Goal: Register for event/course

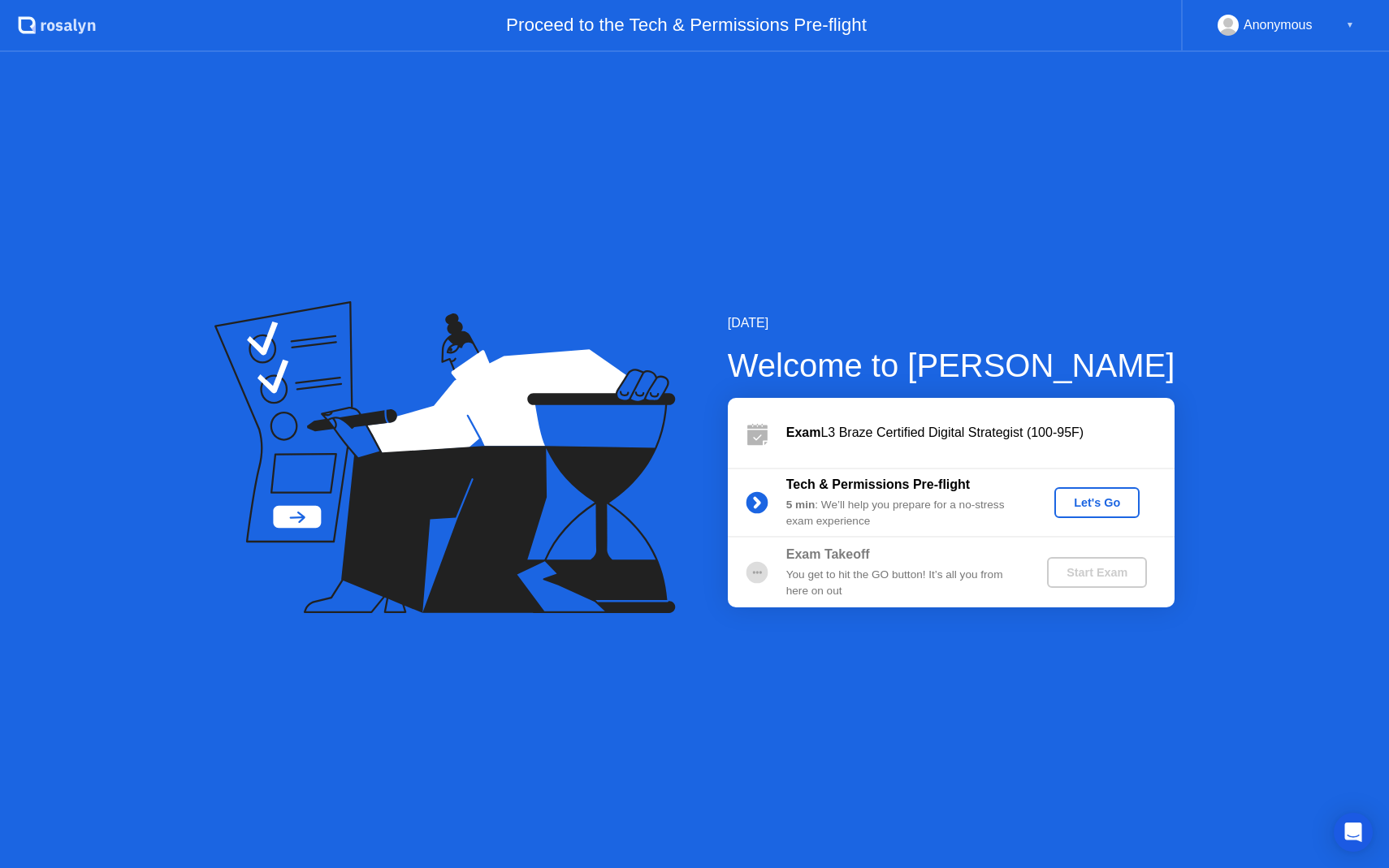
click at [1109, 509] on div "Let's Go" at bounding box center [1097, 502] width 72 height 13
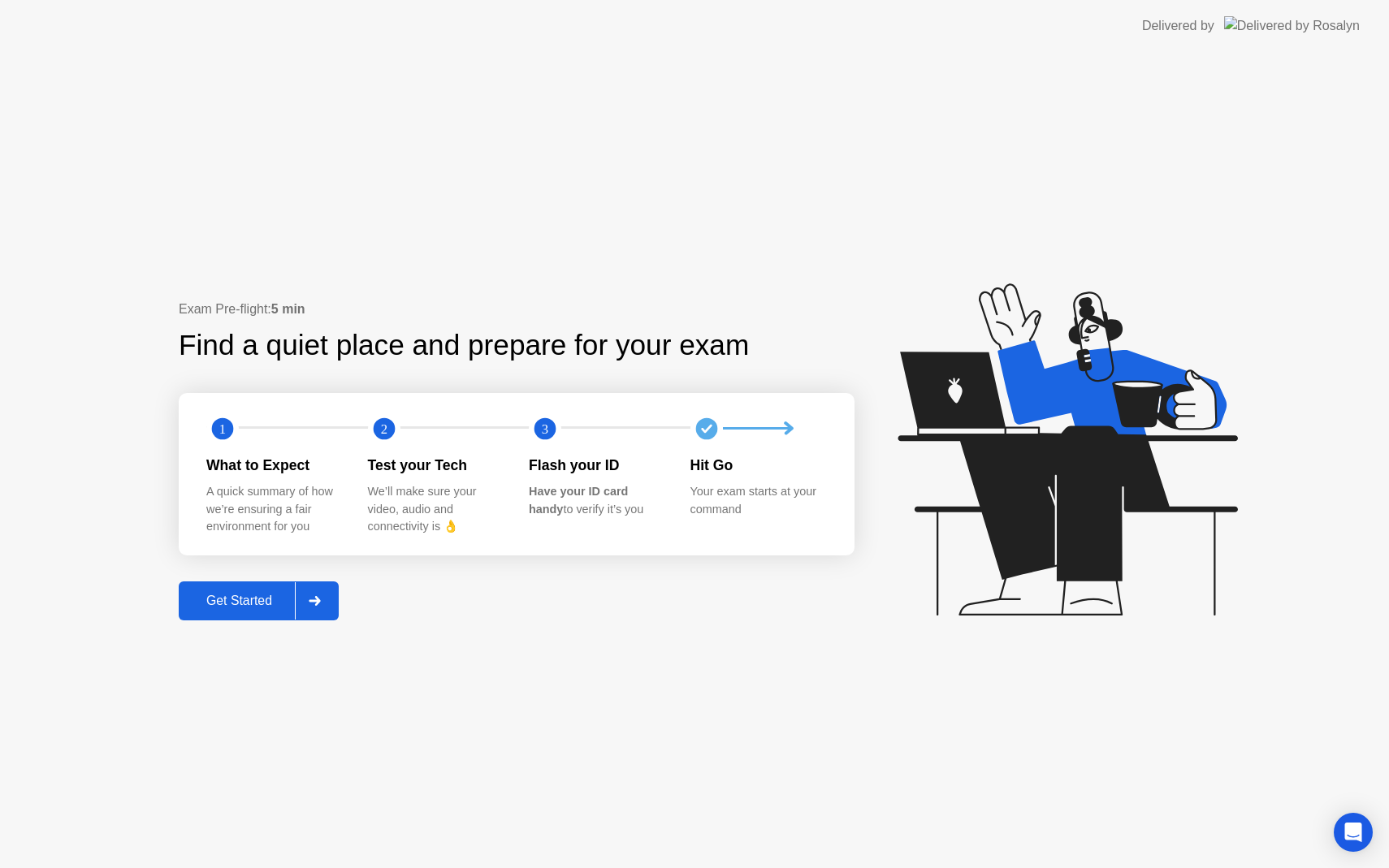
click at [323, 593] on div at bounding box center [314, 600] width 39 height 37
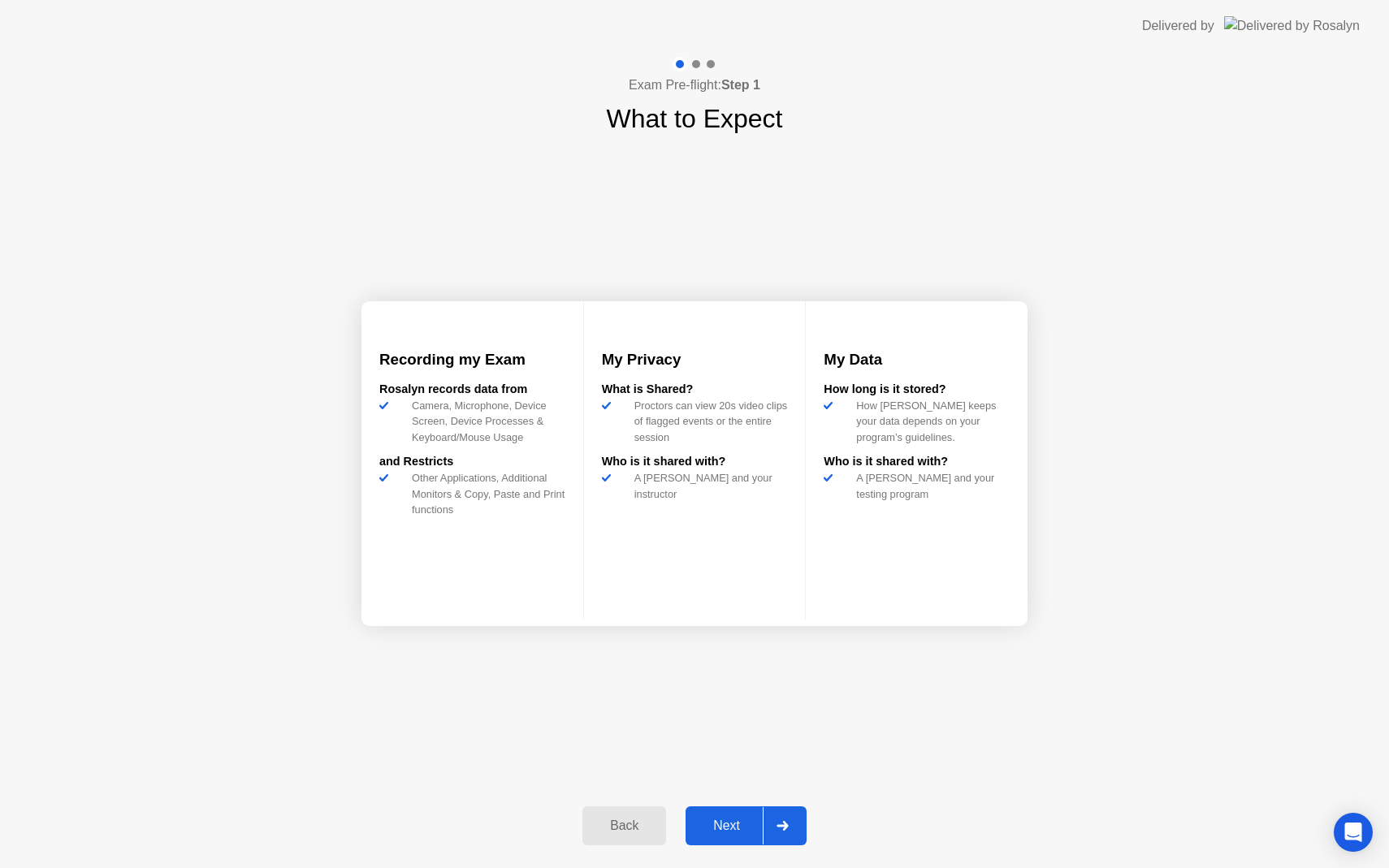
click at [788, 834] on div at bounding box center [782, 825] width 39 height 37
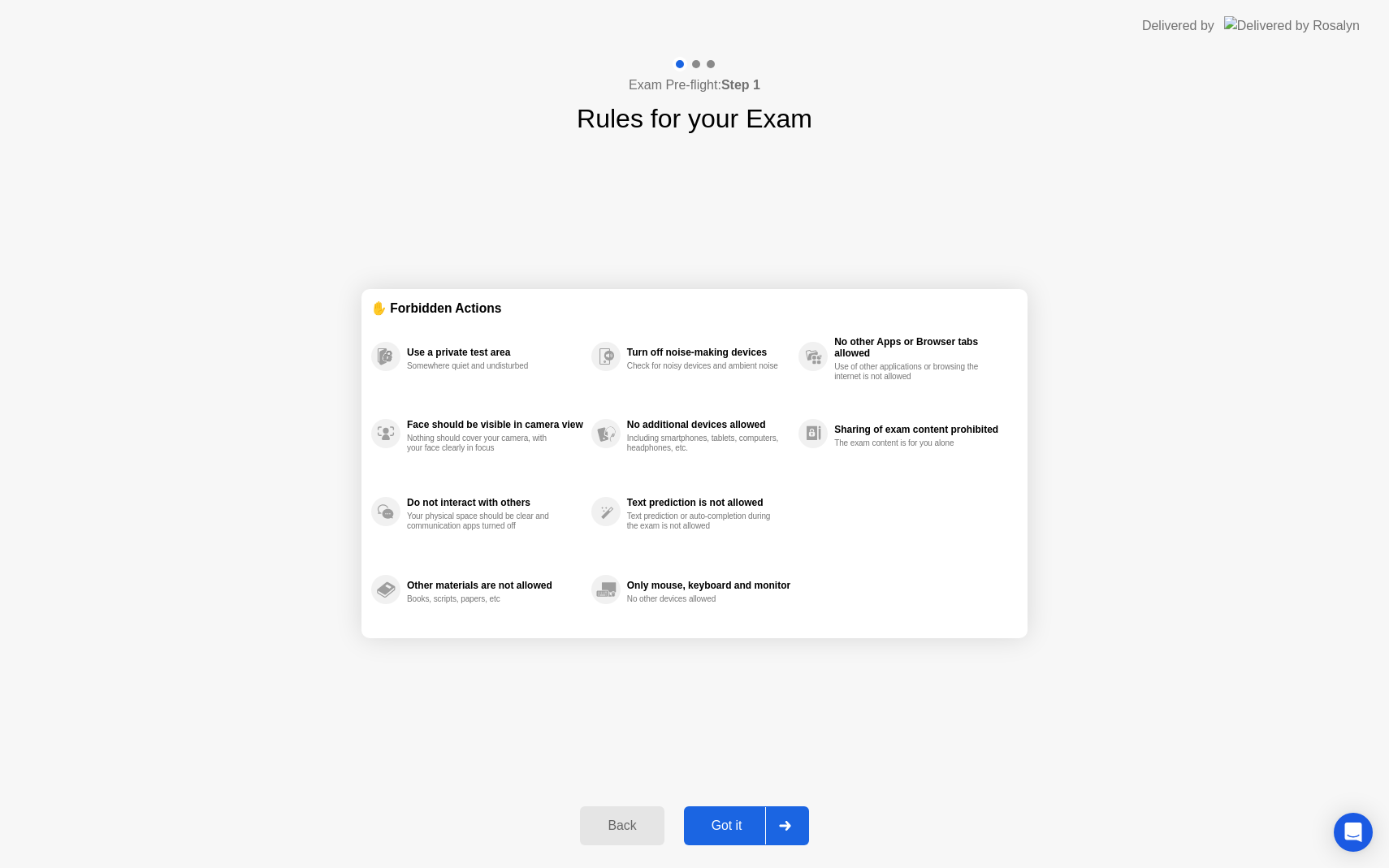
click at [788, 834] on div at bounding box center [785, 825] width 39 height 37
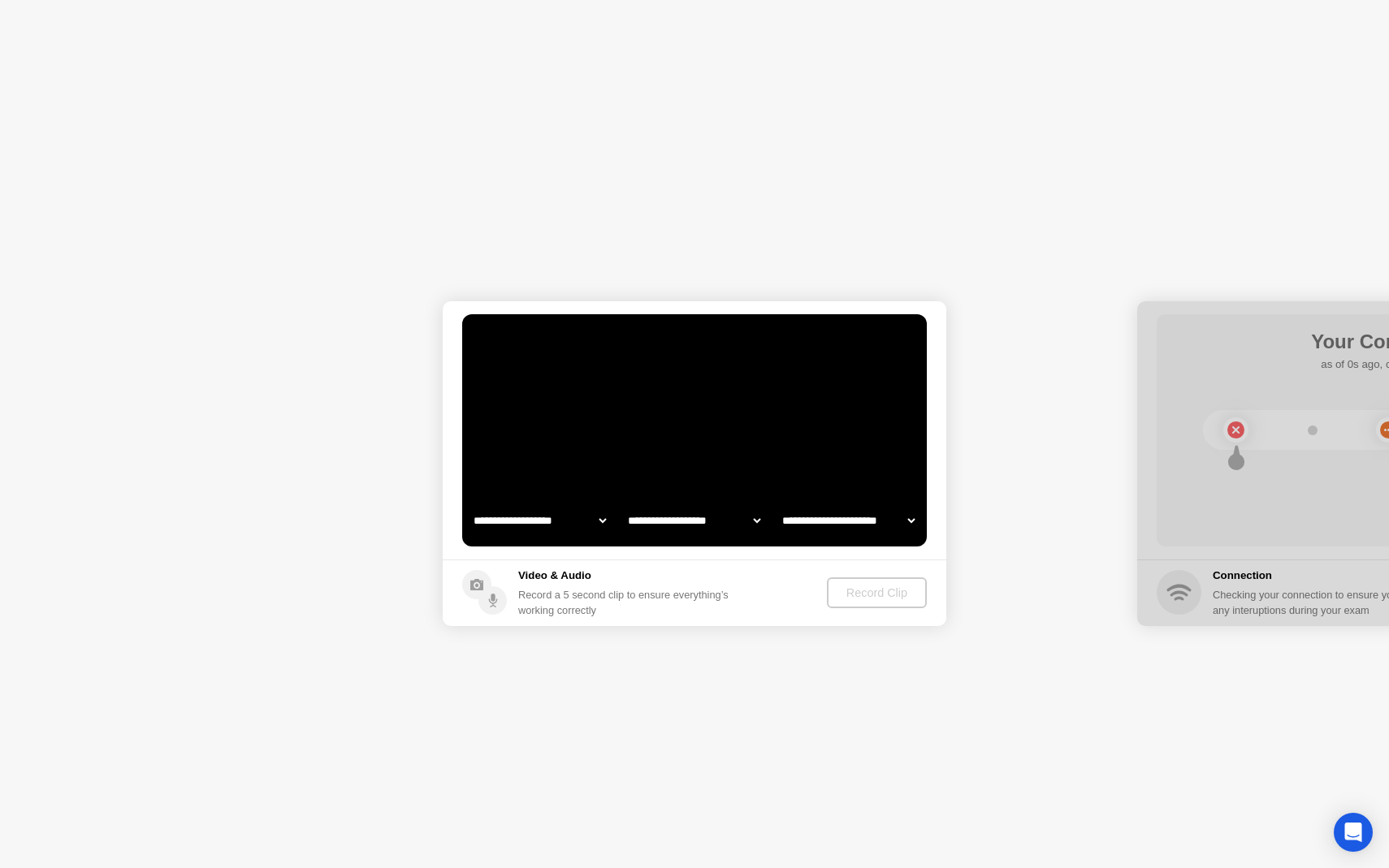
select select "**********"
select select "*******"
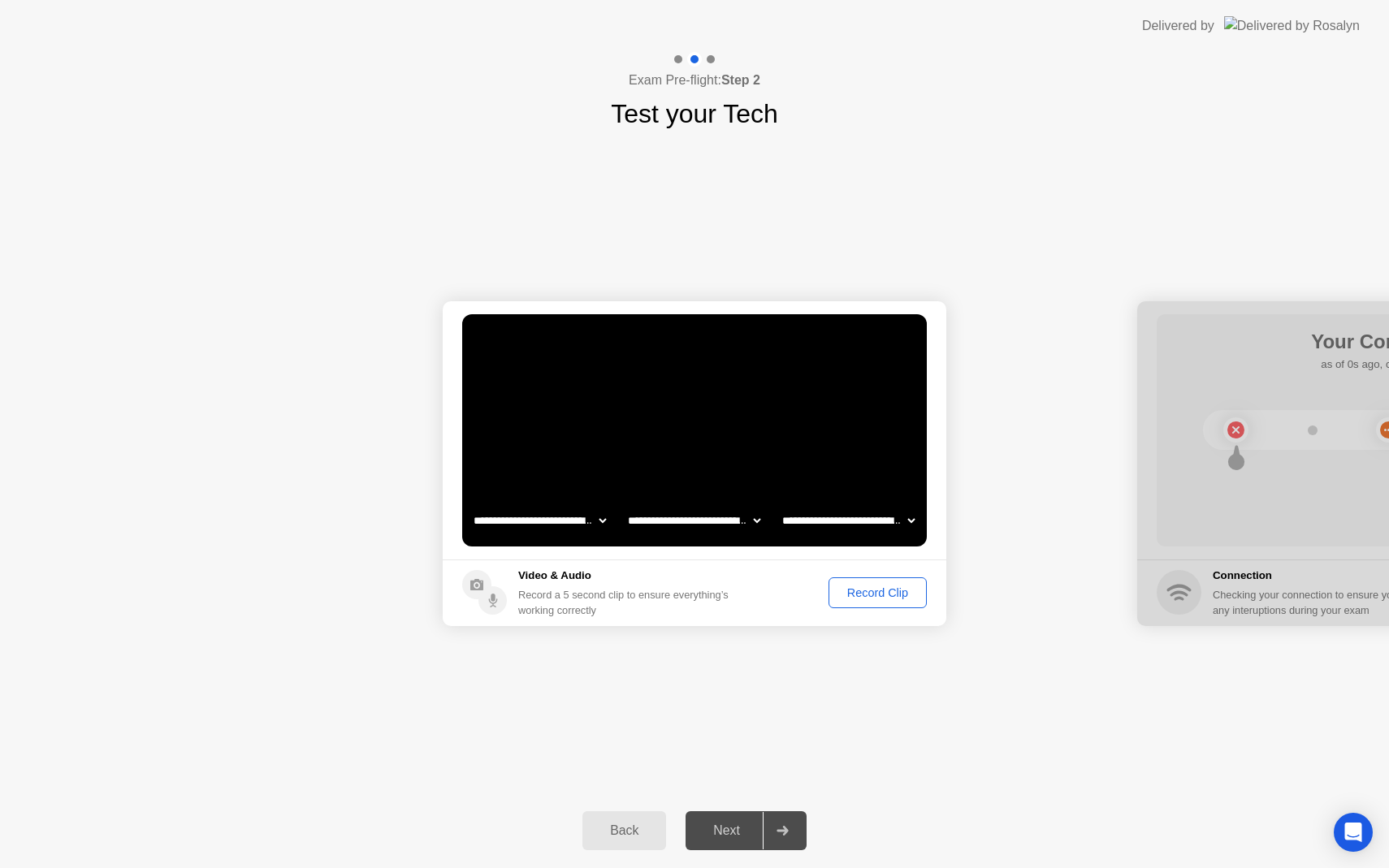
click at [874, 590] on div "Record Clip" at bounding box center [878, 593] width 87 height 13
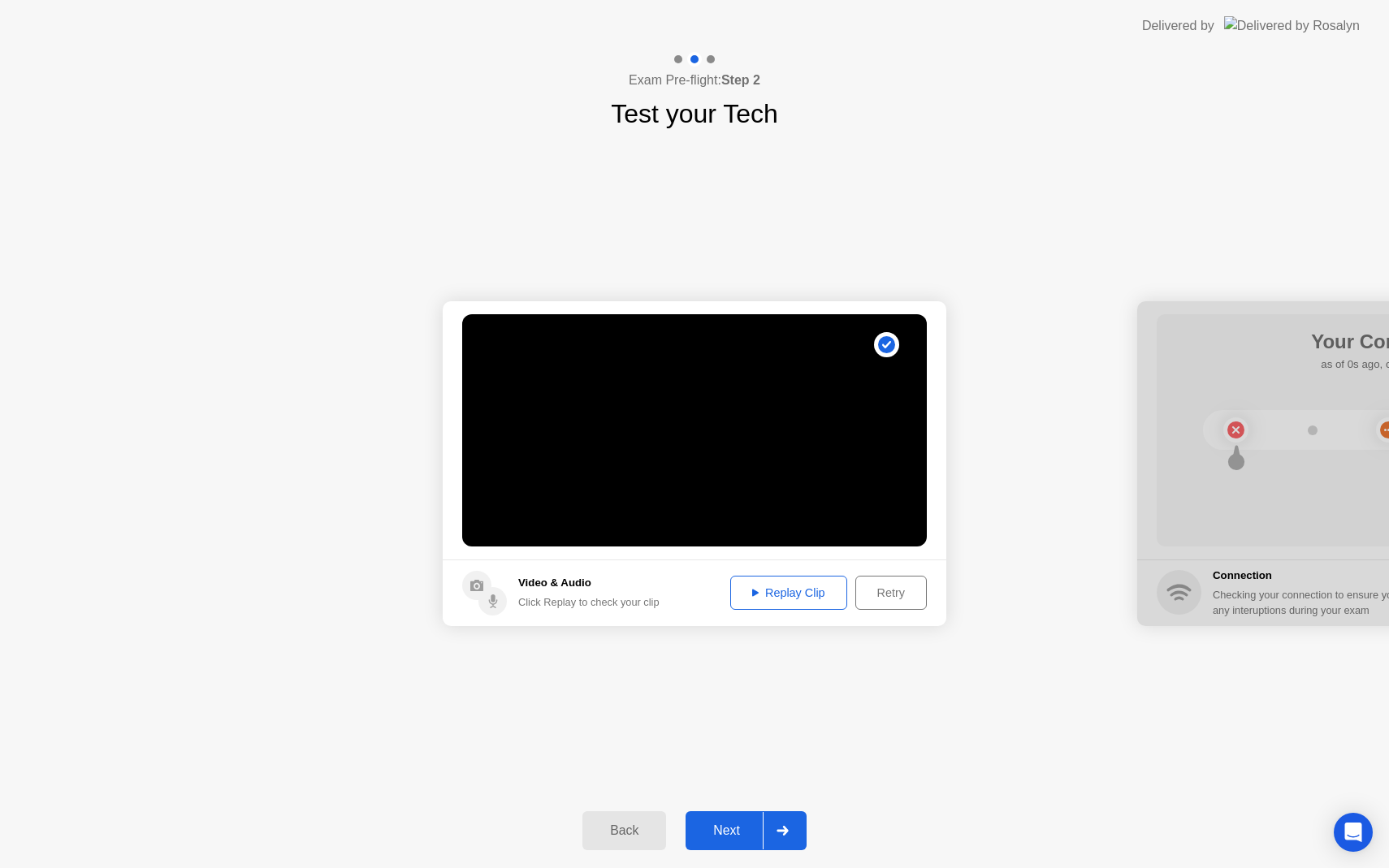
click at [793, 818] on div at bounding box center [782, 831] width 39 height 37
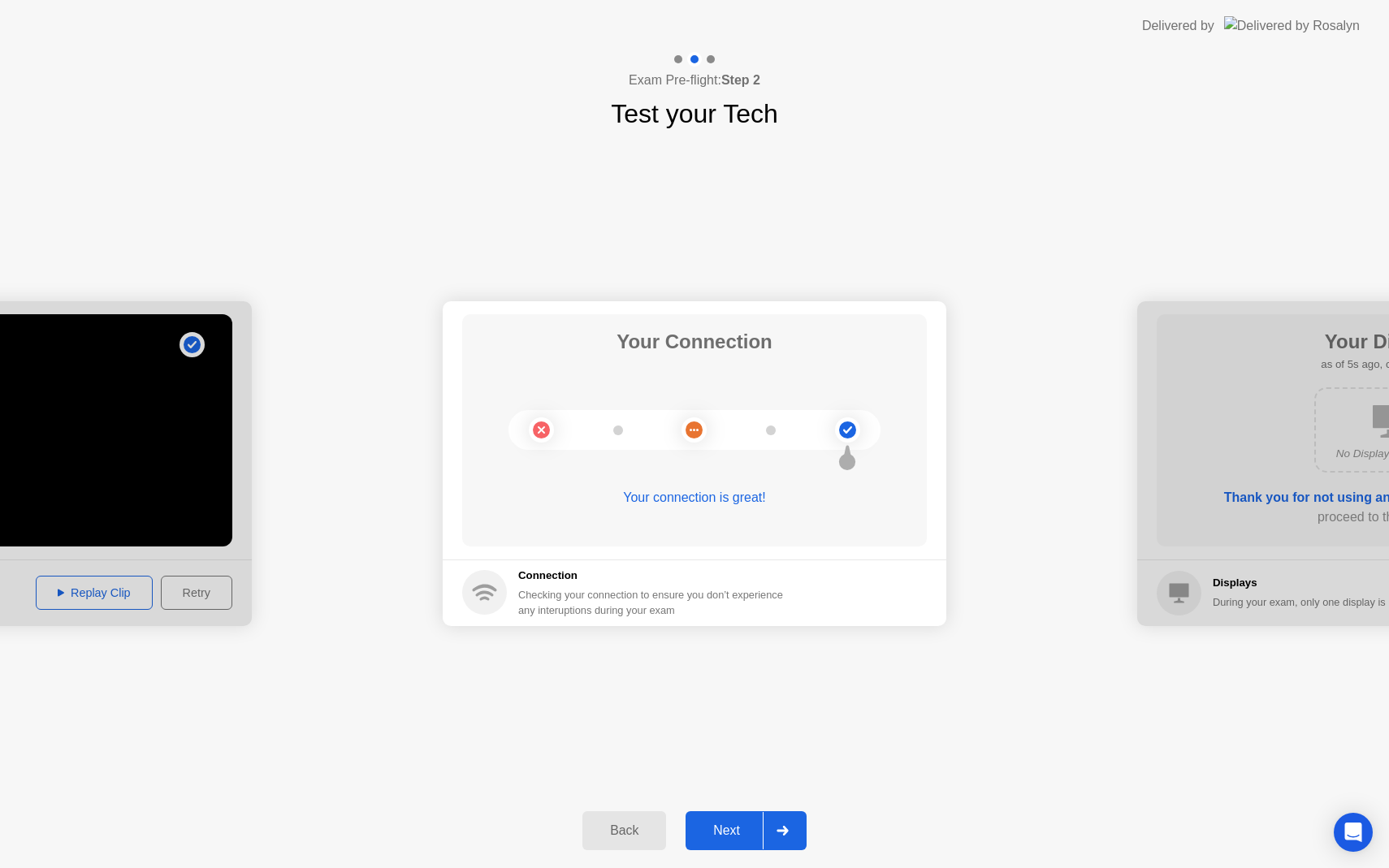
click at [793, 818] on div at bounding box center [782, 831] width 39 height 37
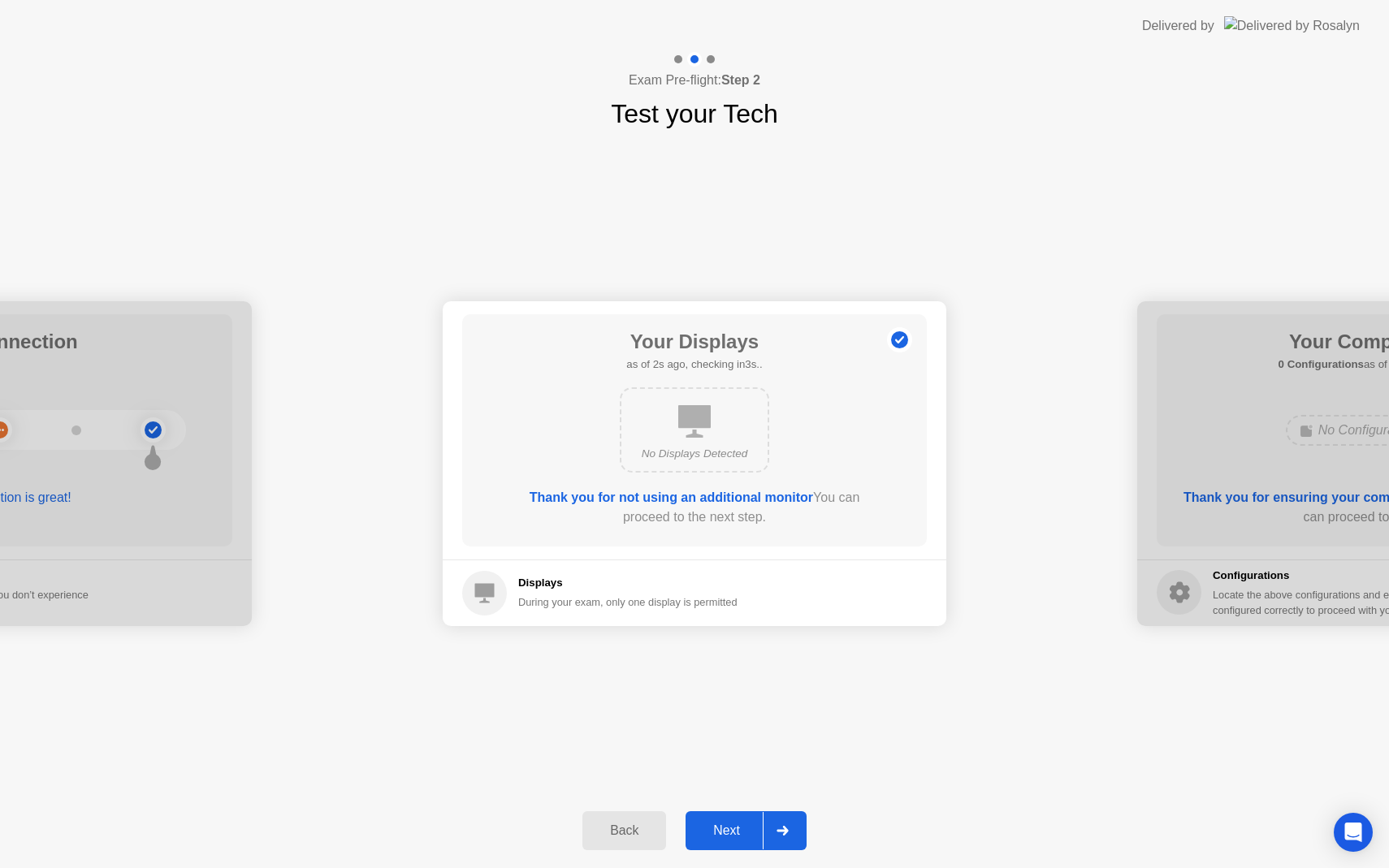
click at [793, 818] on div at bounding box center [782, 831] width 39 height 37
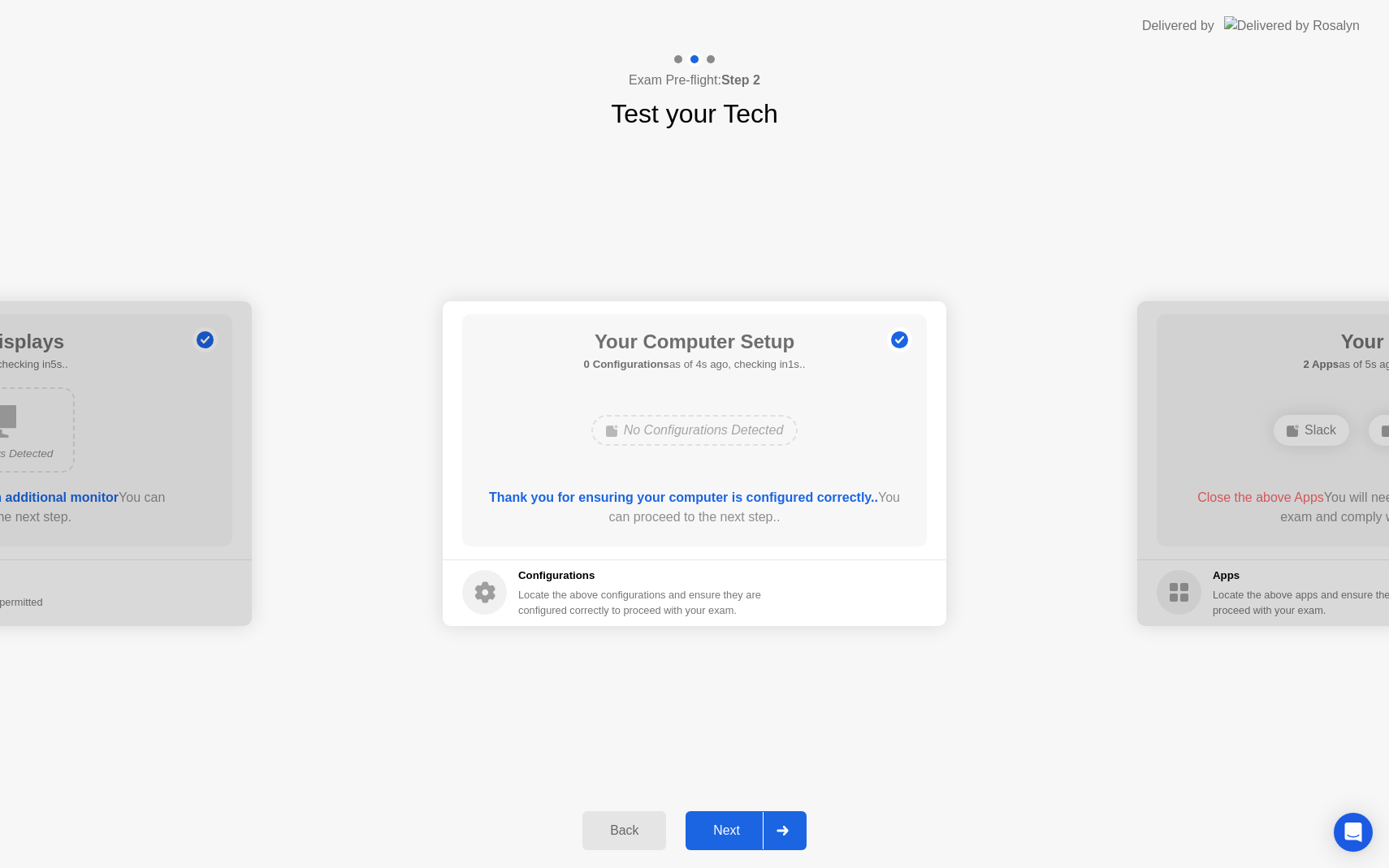
click at [793, 818] on div at bounding box center [782, 831] width 39 height 37
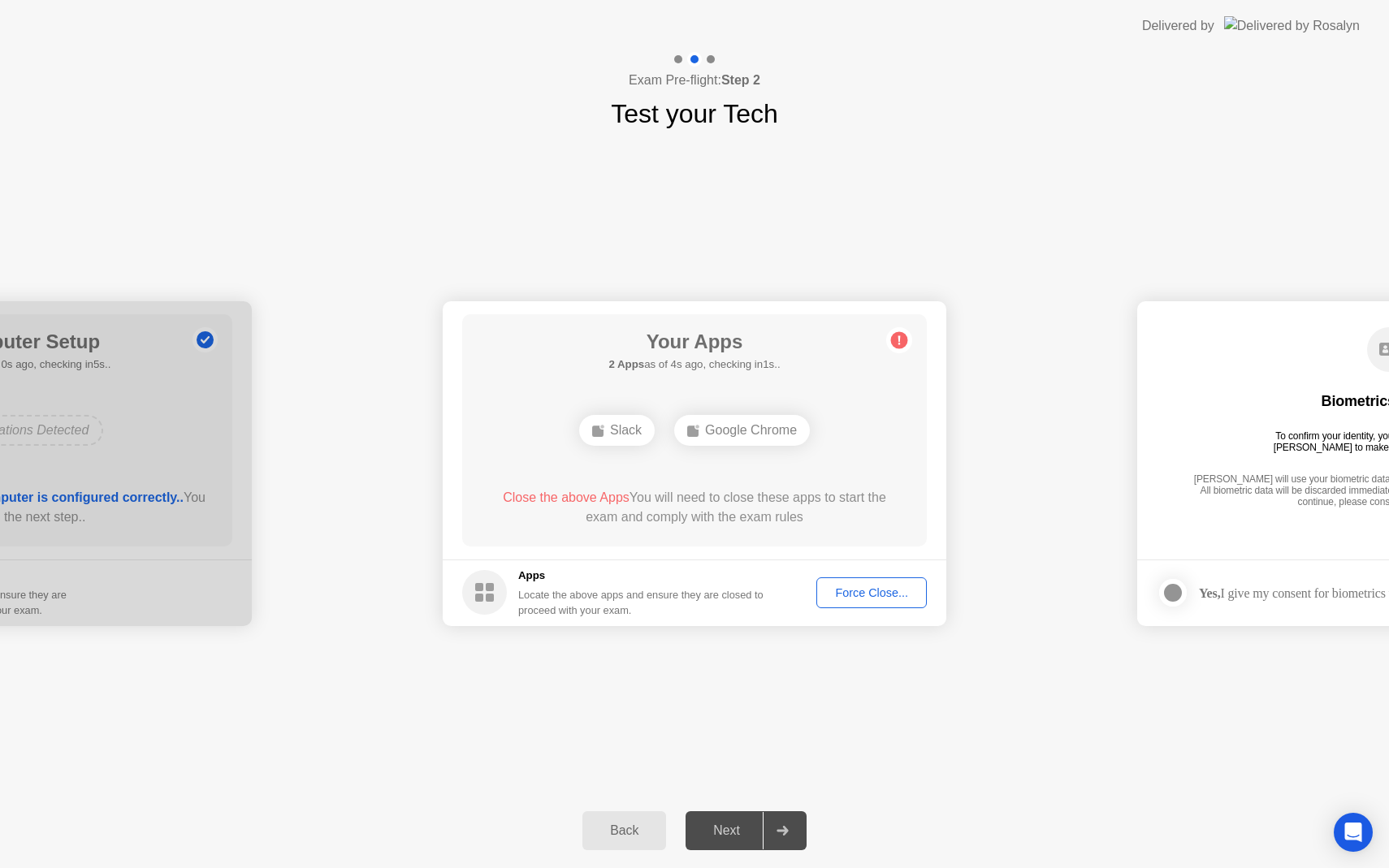
click at [859, 606] on button "Force Close..." at bounding box center [871, 593] width 111 height 31
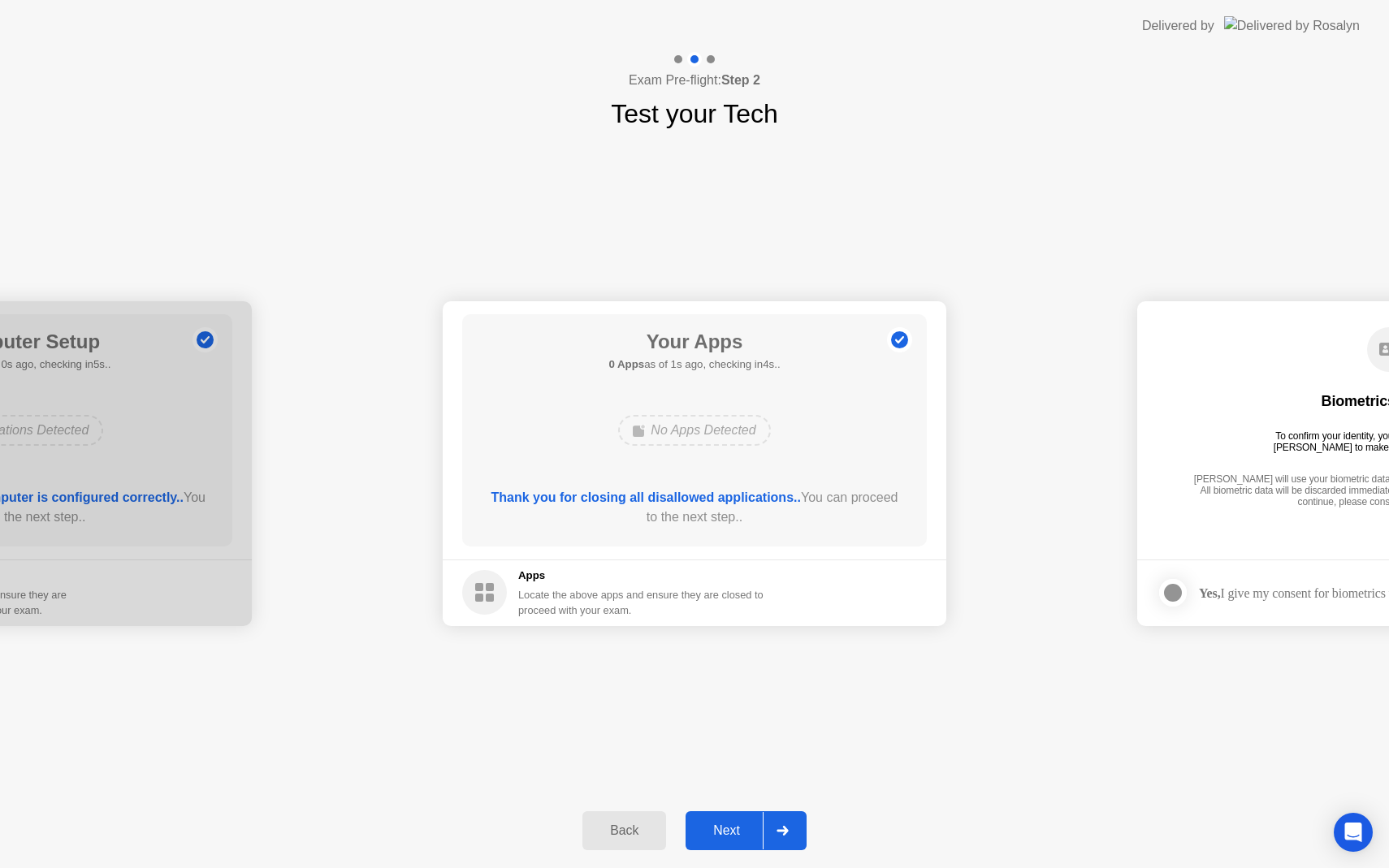
click at [791, 822] on div at bounding box center [782, 831] width 39 height 37
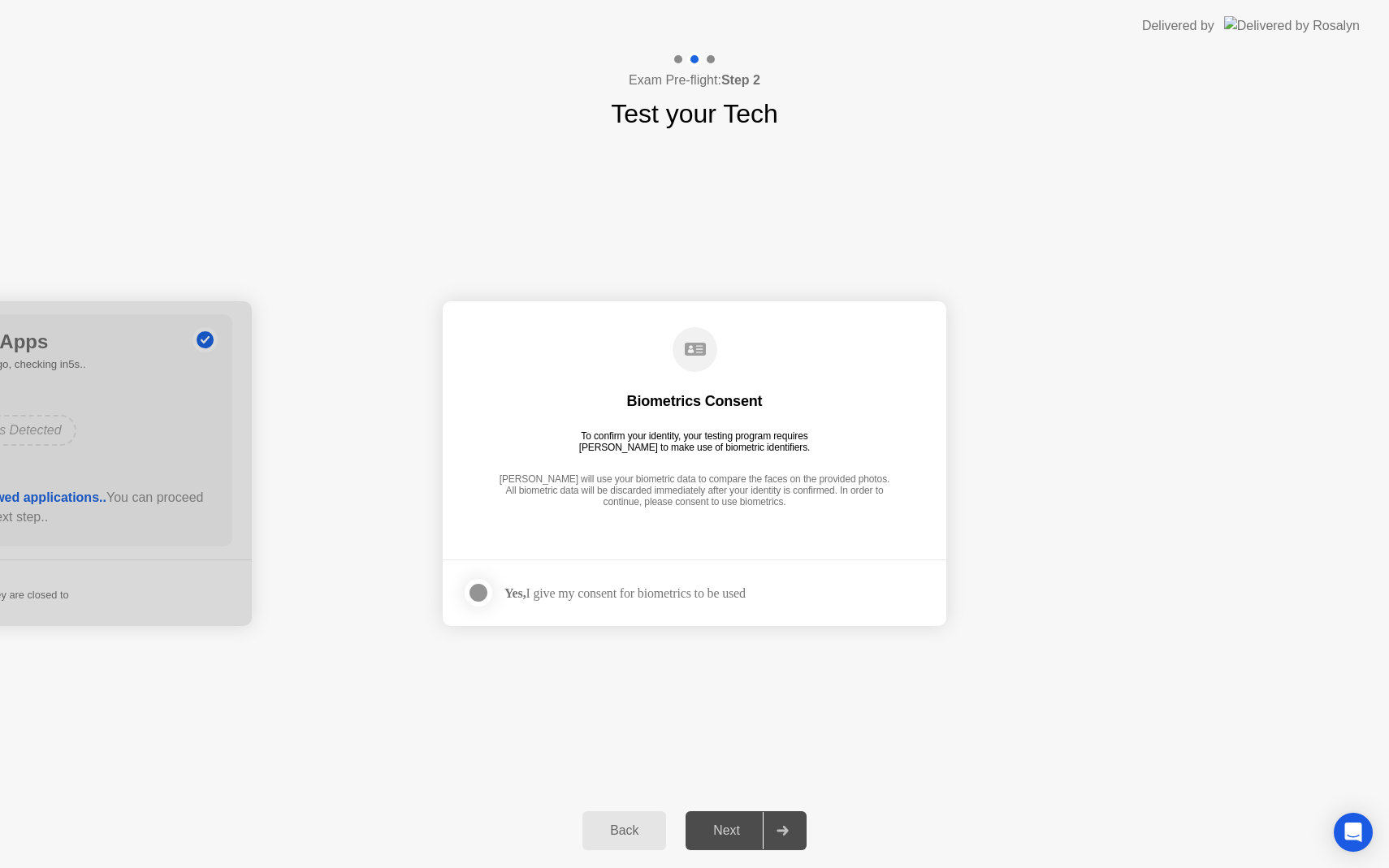
click at [739, 595] on div "Yes, I give my consent for biometrics to be used" at bounding box center [625, 593] width 242 height 16
click at [478, 587] on div at bounding box center [479, 593] width 19 height 19
click at [786, 838] on div at bounding box center [782, 831] width 39 height 37
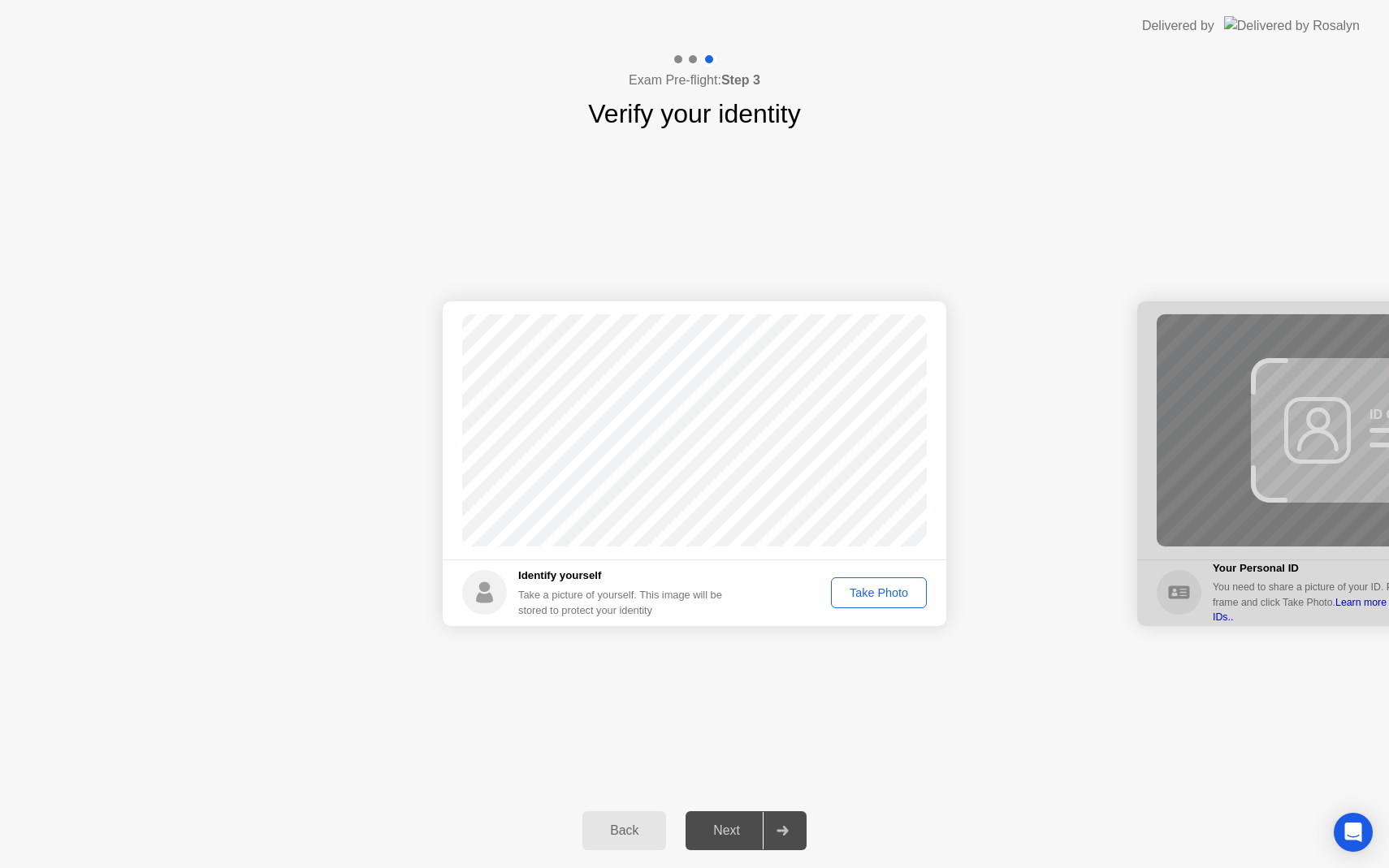
click at [859, 595] on div "Take Photo" at bounding box center [879, 593] width 85 height 13
click at [777, 836] on div at bounding box center [782, 831] width 39 height 37
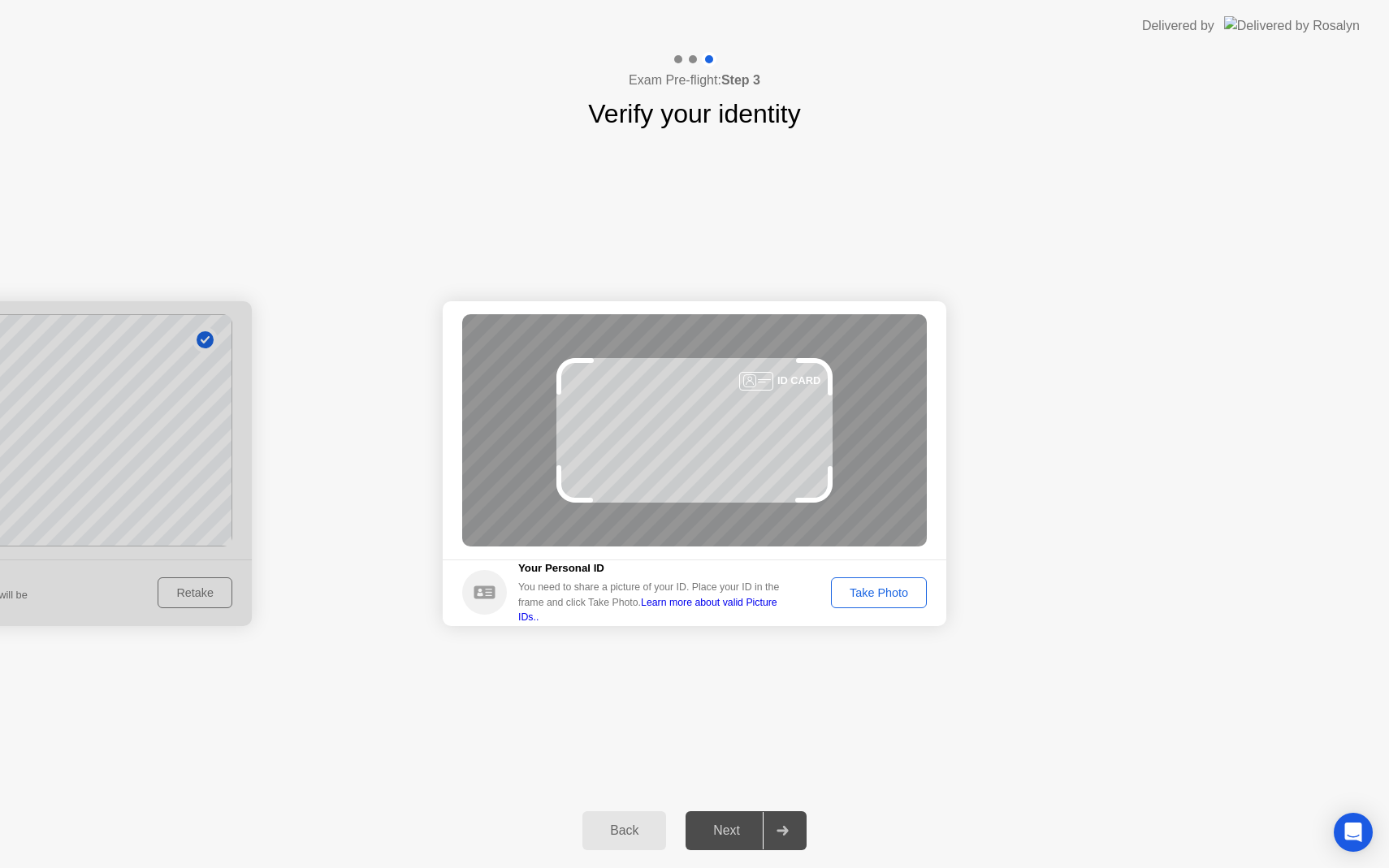
click at [887, 594] on div "Take Photo" at bounding box center [879, 593] width 85 height 13
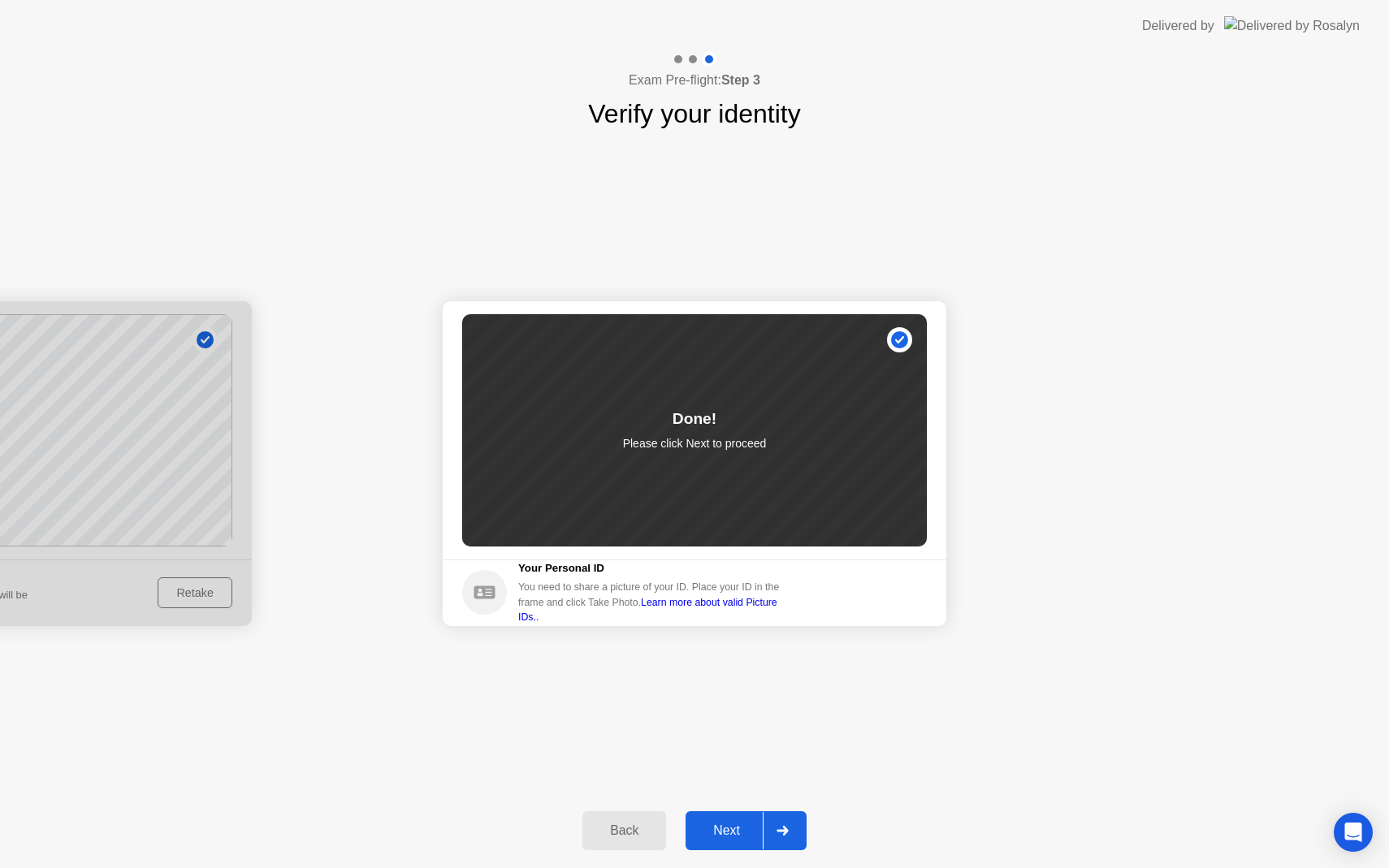
click at [788, 835] on icon at bounding box center [783, 831] width 12 height 10
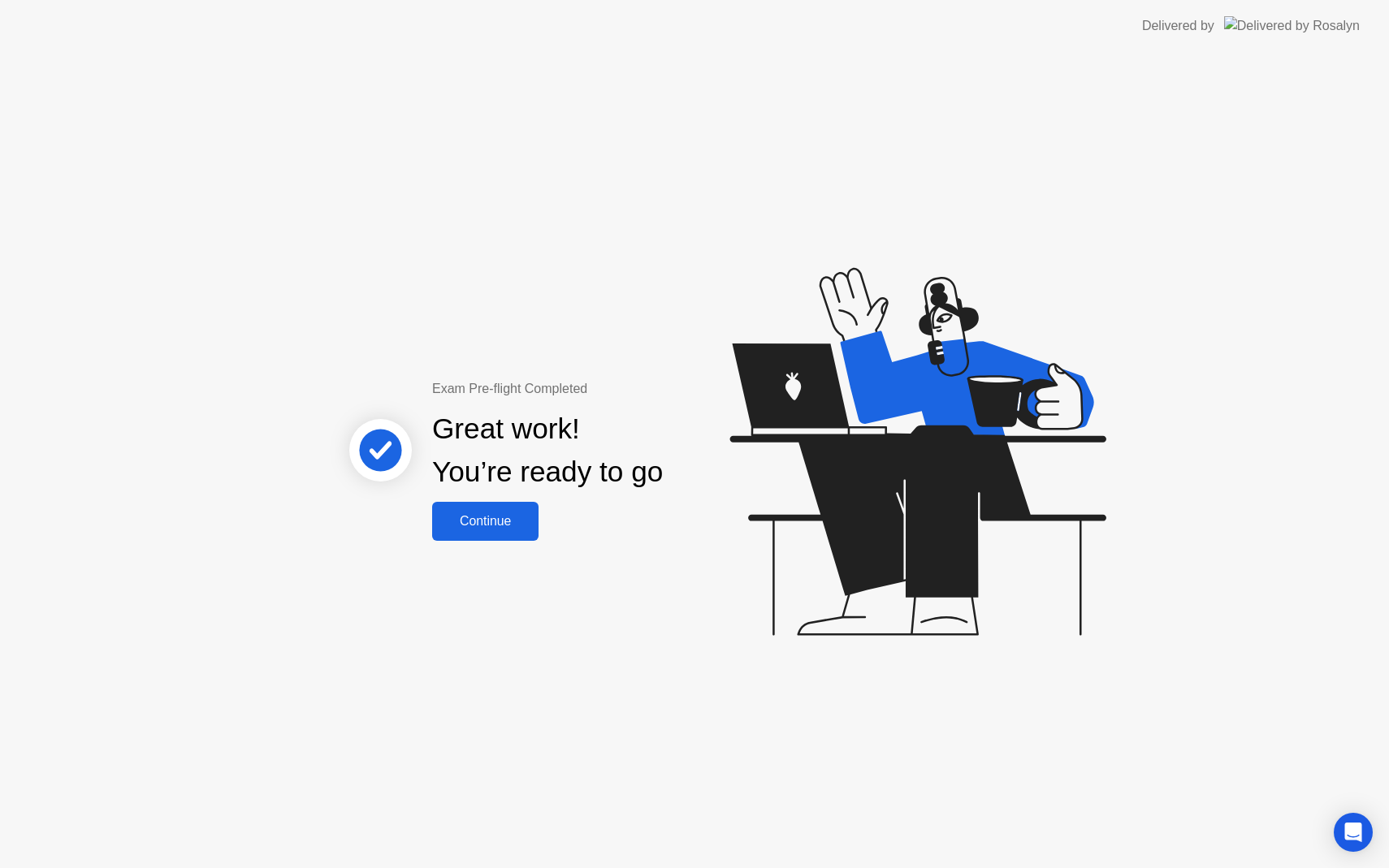
click at [494, 520] on div "Continue" at bounding box center [485, 521] width 97 height 15
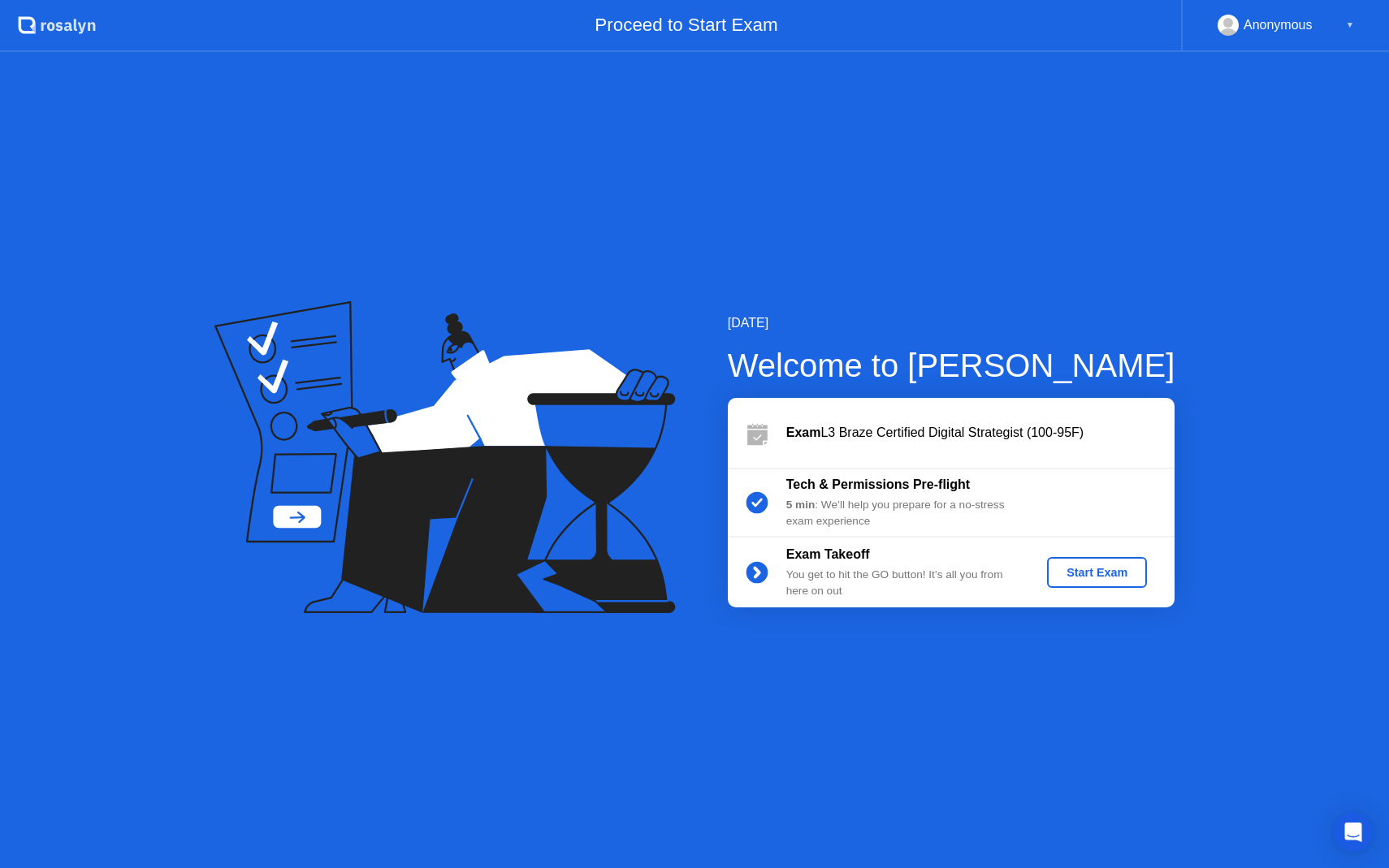
click at [1073, 576] on div "Start Exam" at bounding box center [1098, 572] width 87 height 13
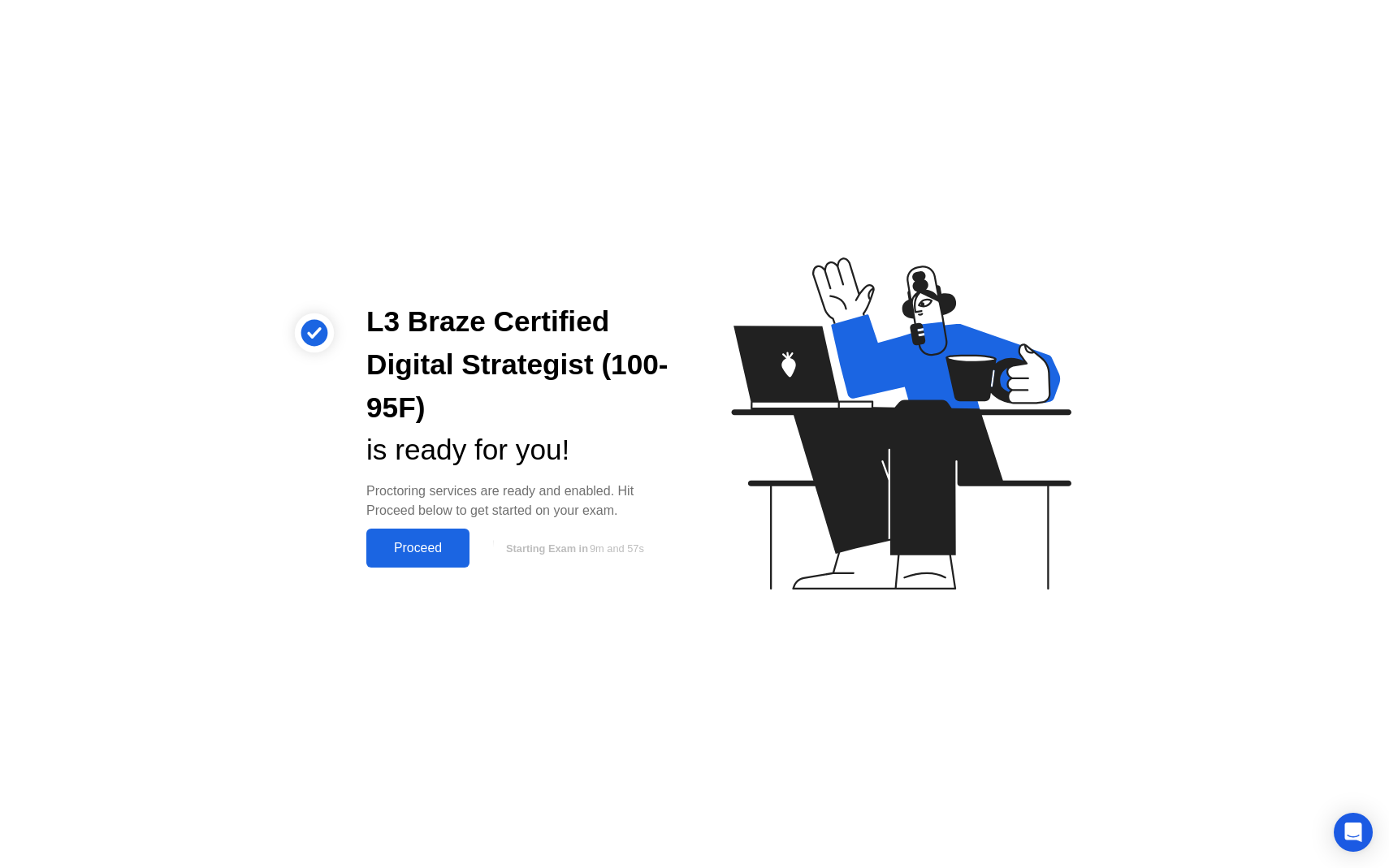
click at [407, 535] on button "Proceed" at bounding box center [418, 548] width 103 height 39
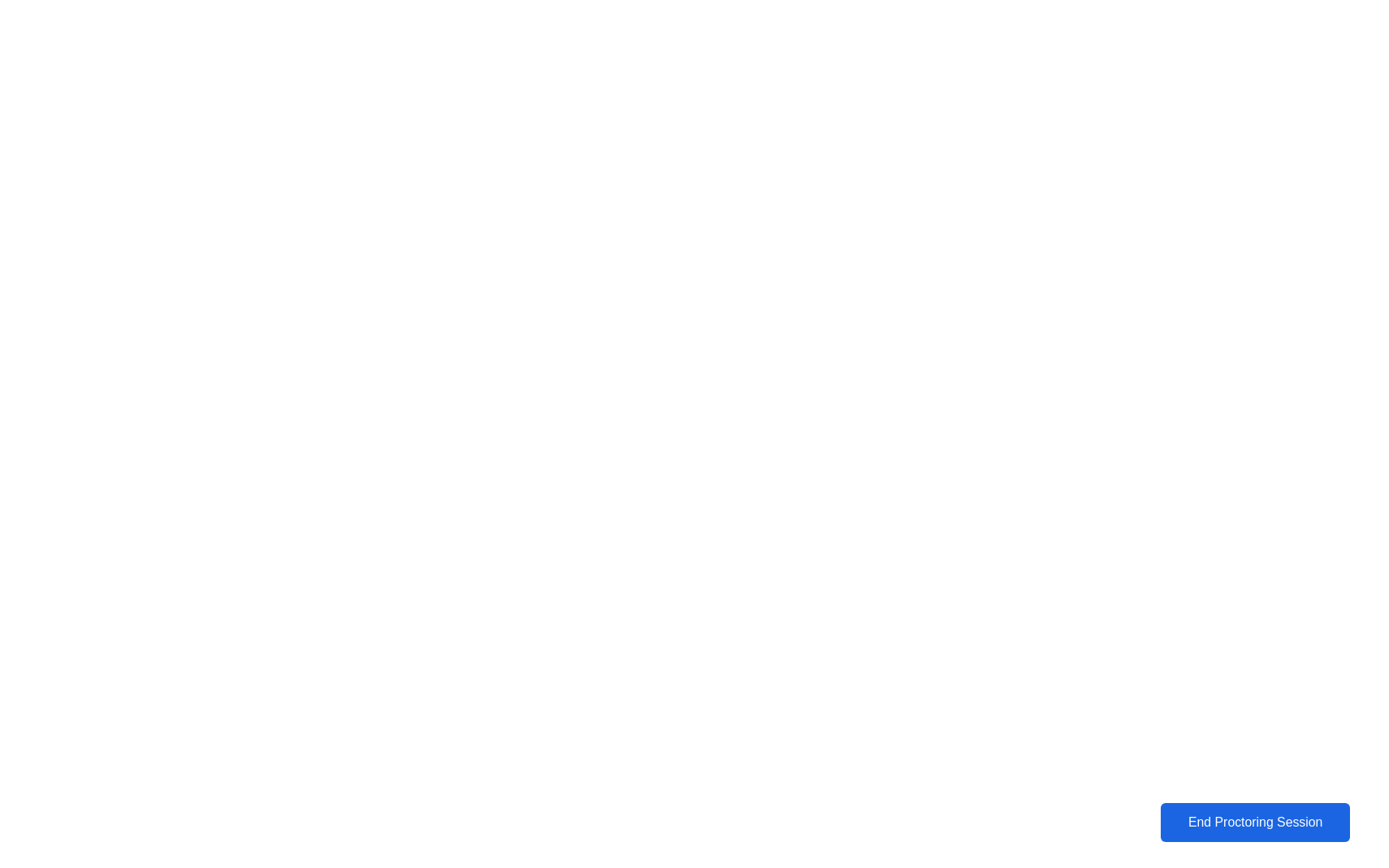
click at [1235, 821] on div "End Proctoring Session" at bounding box center [1255, 823] width 180 height 15
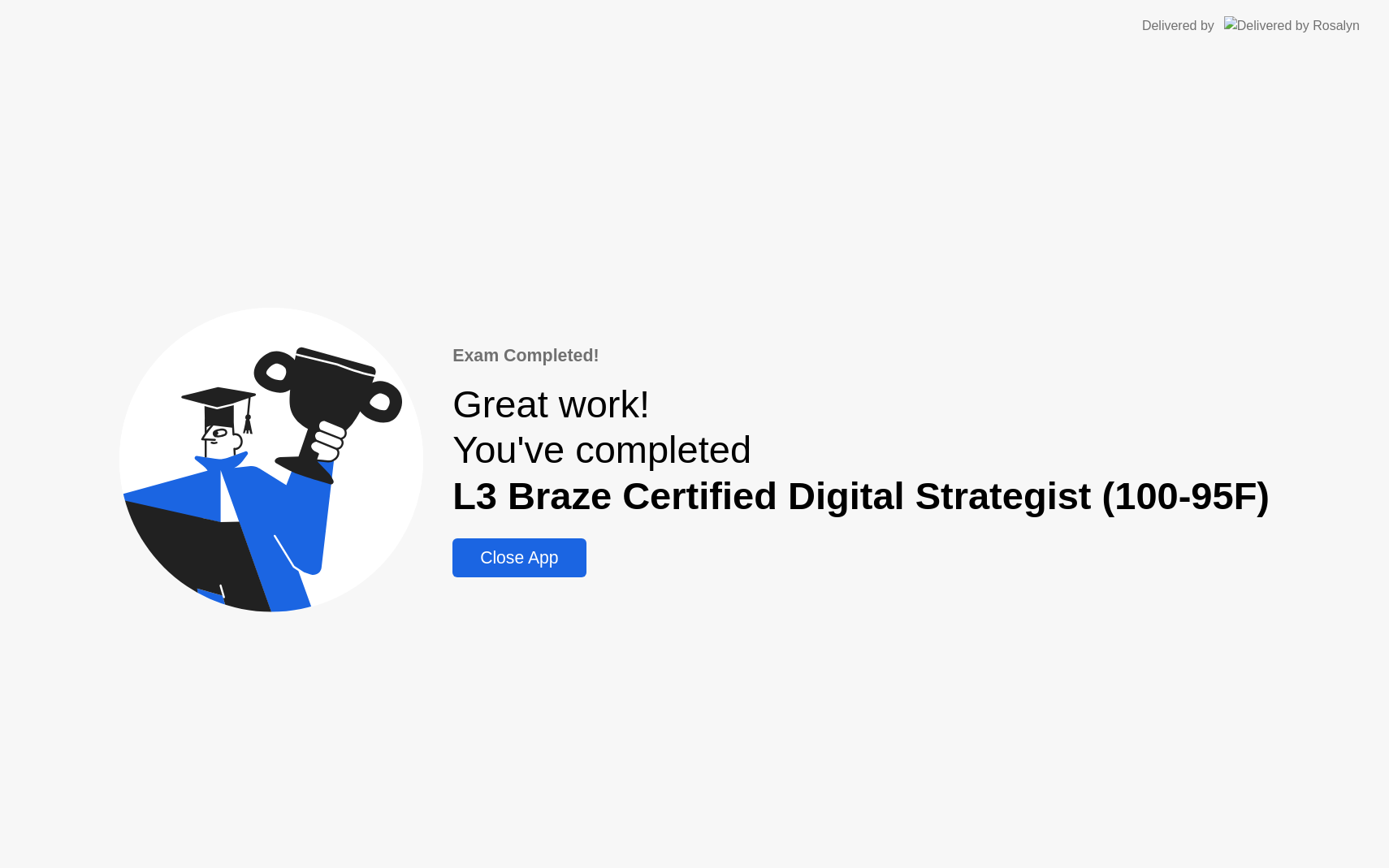
click at [530, 559] on div "Close App" at bounding box center [520, 558] width 124 height 19
